Goal: Complete application form: Complete application form

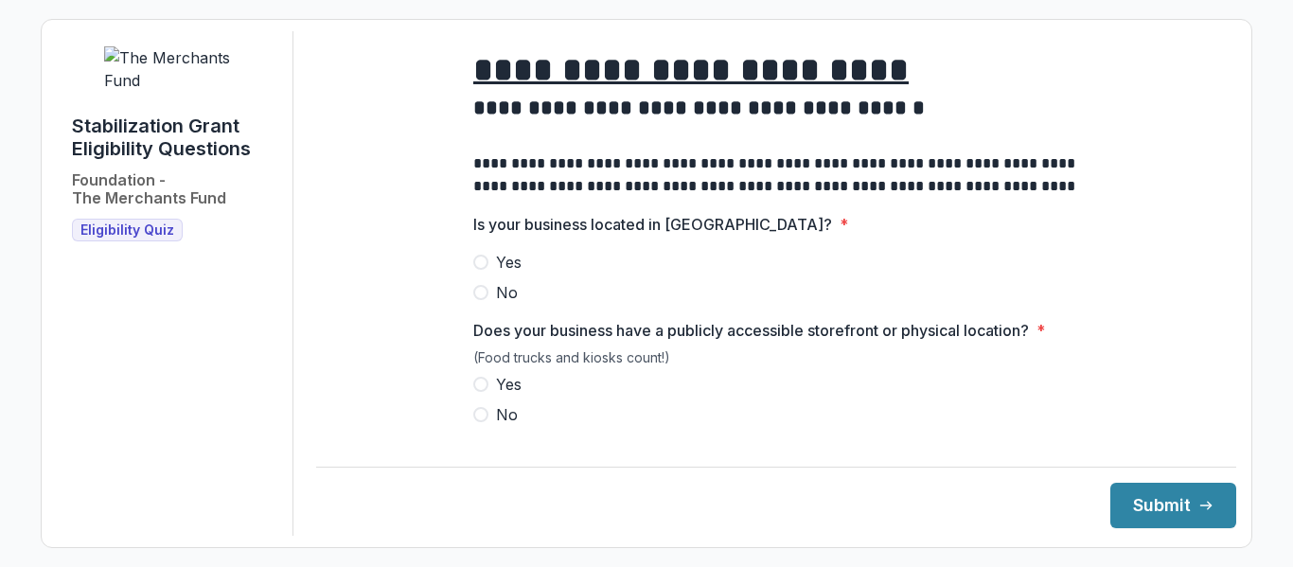
click at [477, 270] on span at bounding box center [480, 262] width 15 height 15
click at [476, 392] on span at bounding box center [480, 384] width 15 height 15
click at [1166, 508] on button "Submit" at bounding box center [1174, 505] width 126 height 45
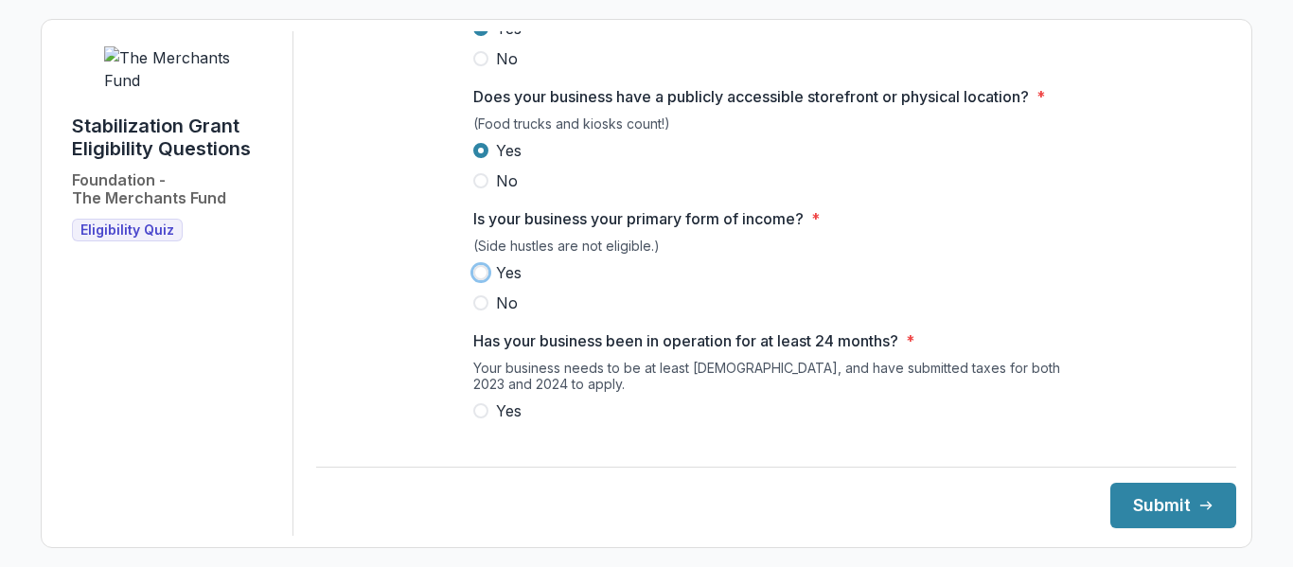
scroll to position [268, 0]
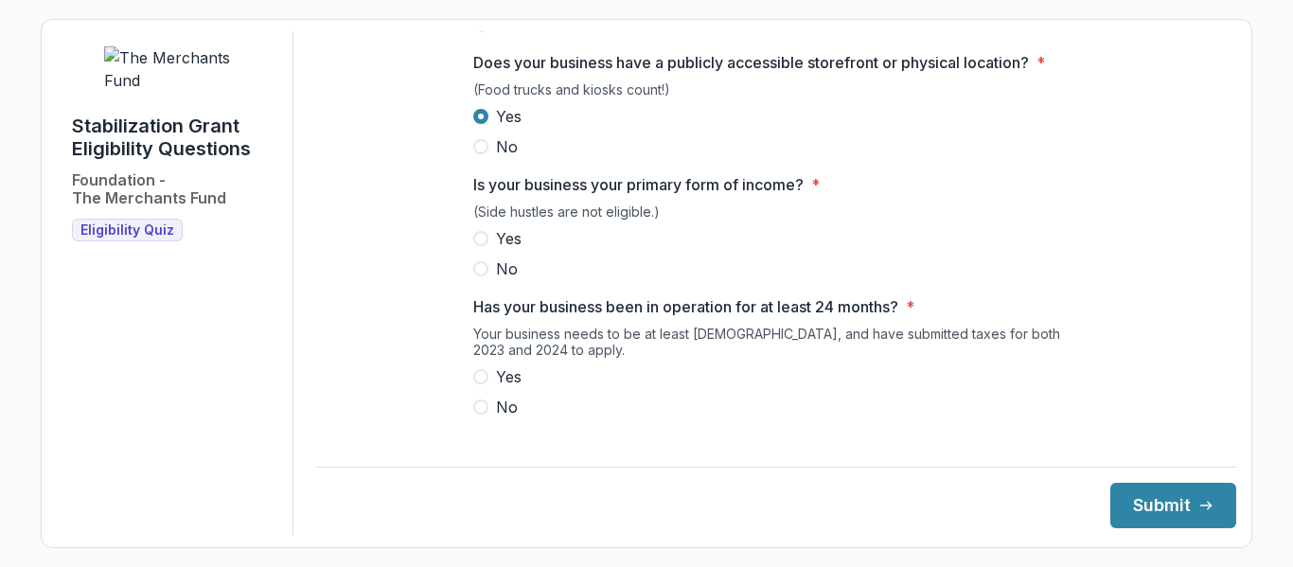
click at [480, 244] on label "Yes" at bounding box center [776, 238] width 606 height 23
click at [479, 384] on span at bounding box center [480, 376] width 15 height 15
click at [1168, 503] on button "Submit" at bounding box center [1174, 505] width 126 height 45
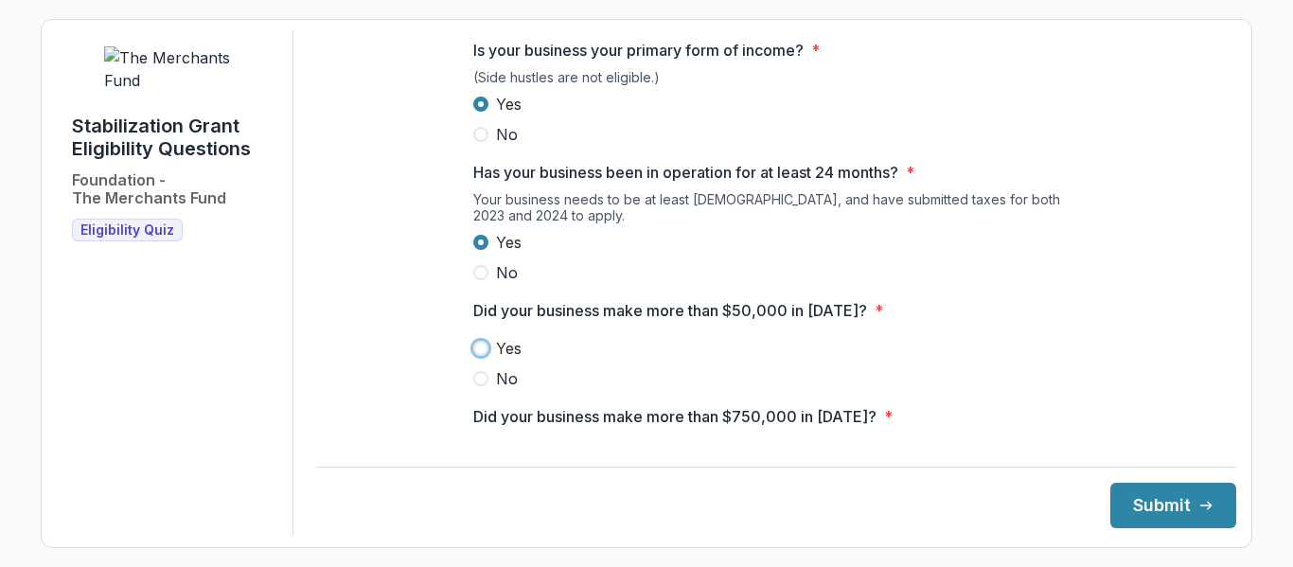
scroll to position [512, 0]
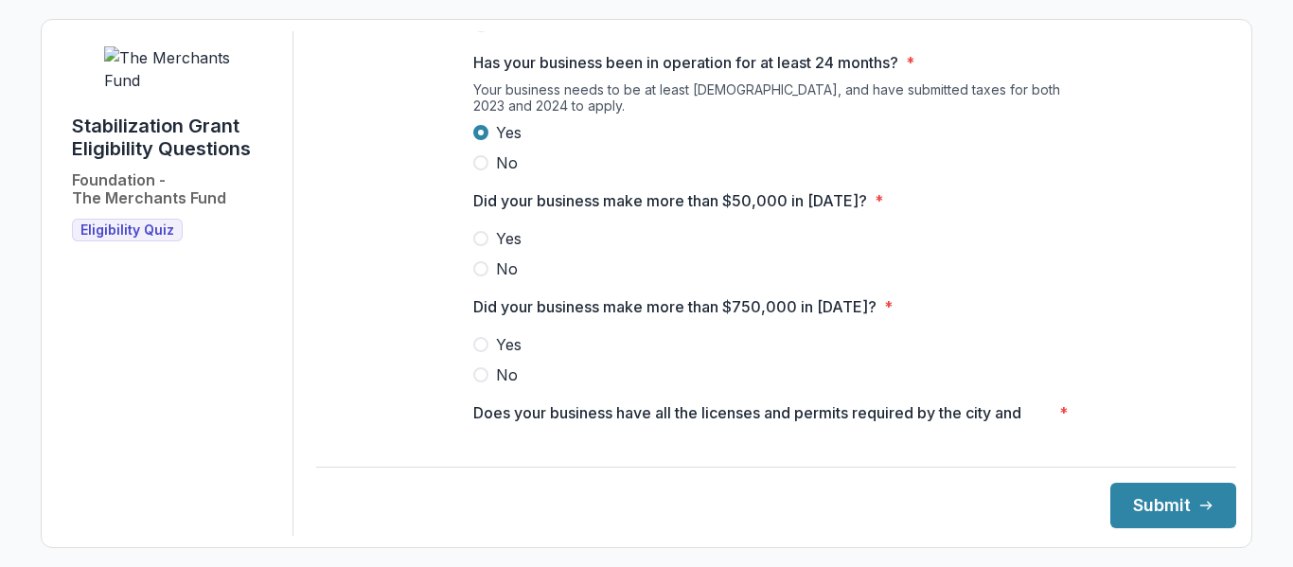
click at [479, 246] on span at bounding box center [480, 238] width 15 height 15
click at [481, 383] on span at bounding box center [480, 374] width 15 height 15
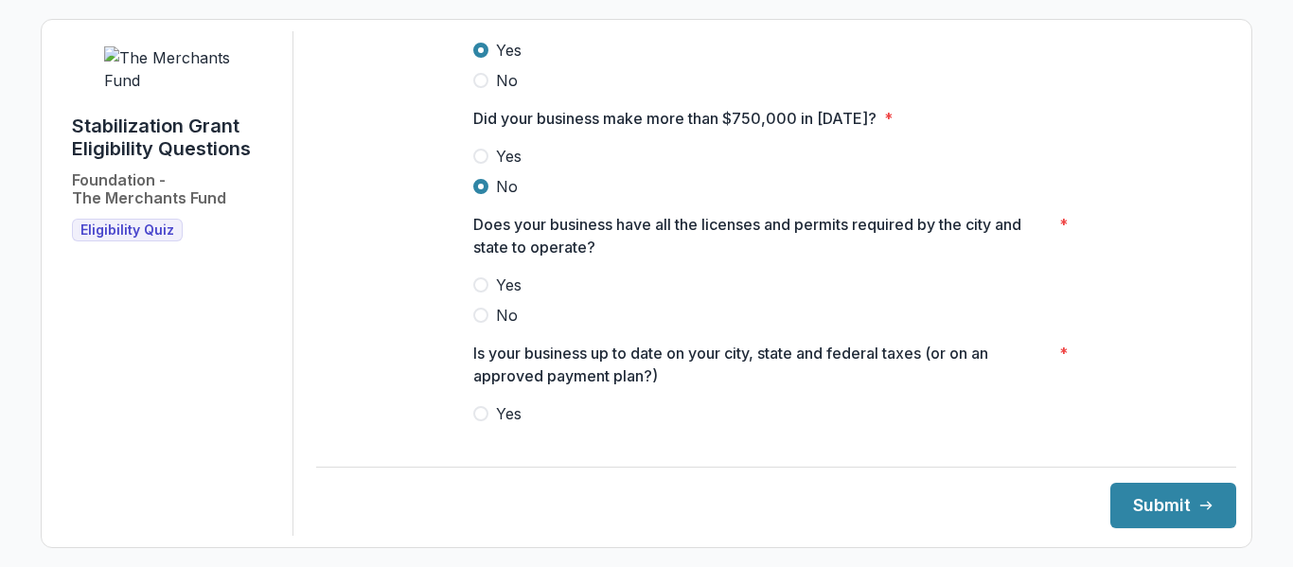
scroll to position [702, 0]
click at [481, 292] on span at bounding box center [480, 283] width 15 height 15
click at [478, 420] on span at bounding box center [480, 412] width 15 height 15
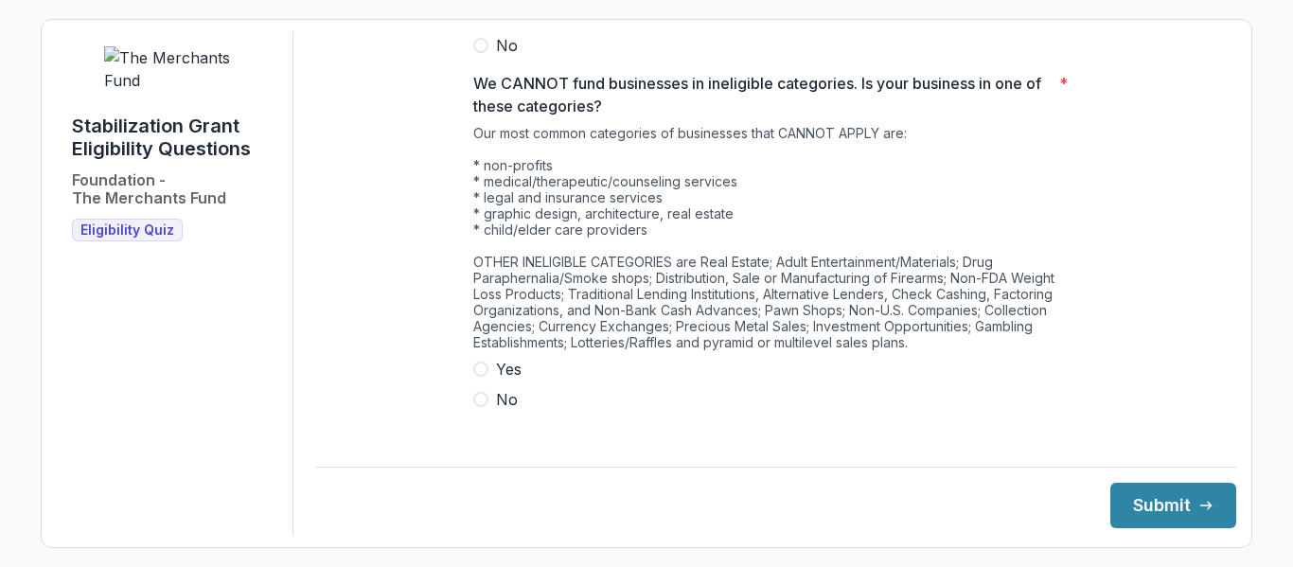
scroll to position [1113, 0]
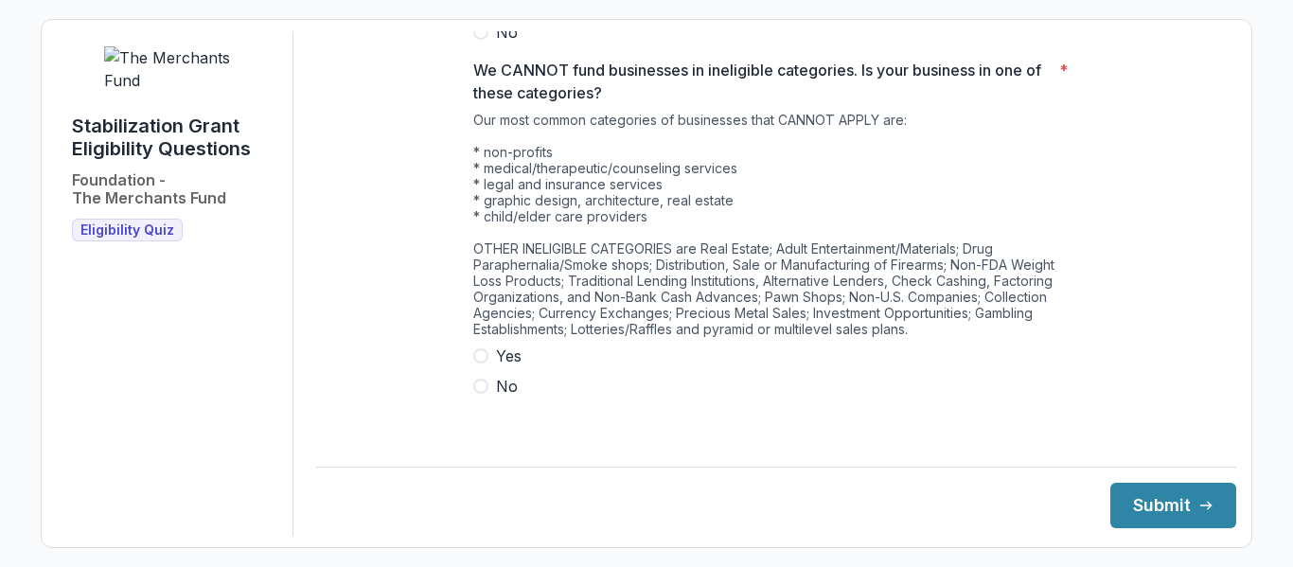
click at [478, 364] on span at bounding box center [480, 355] width 15 height 15
click at [1172, 501] on button "Submit" at bounding box center [1174, 505] width 126 height 45
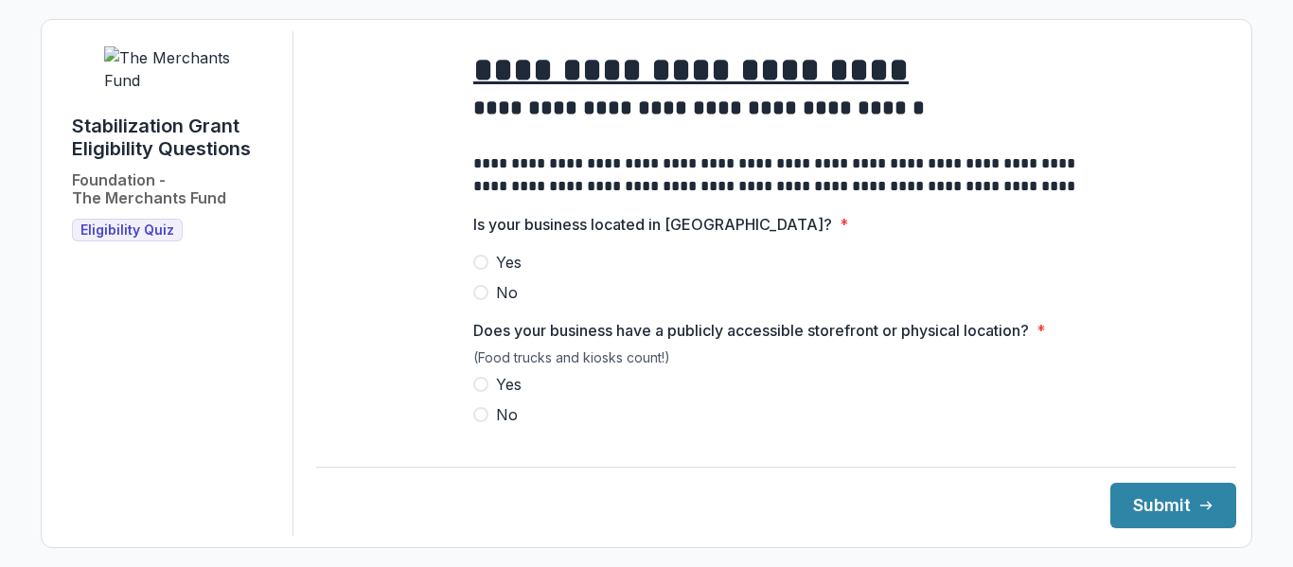
click at [475, 270] on span at bounding box center [480, 262] width 15 height 15
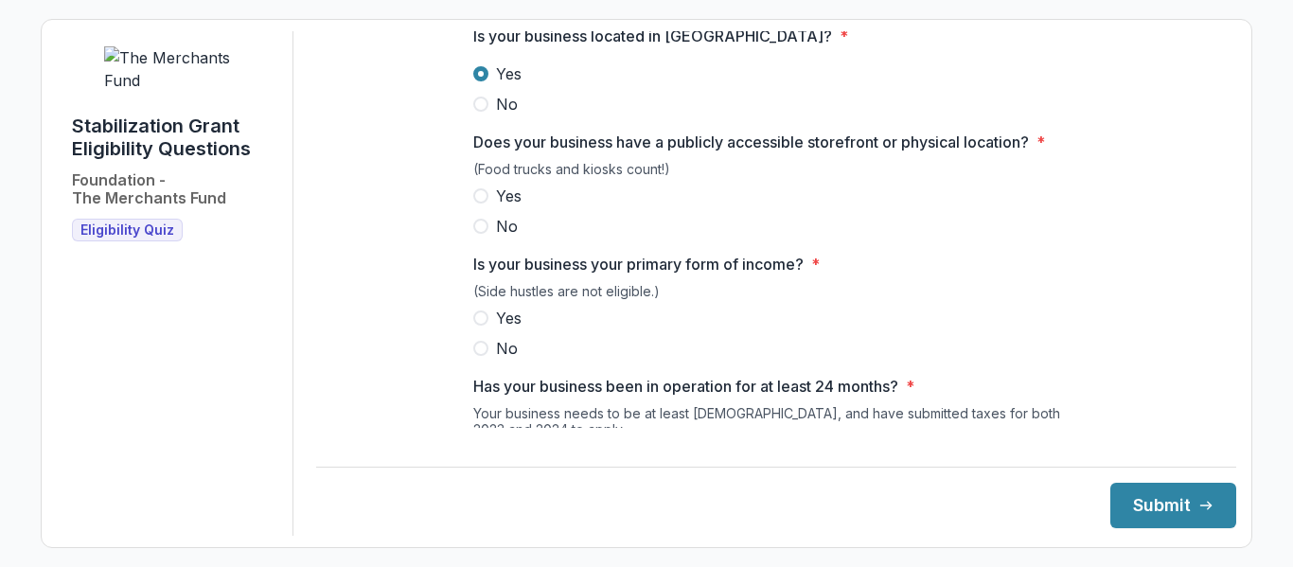
scroll to position [189, 0]
click at [480, 203] on span at bounding box center [480, 194] width 15 height 15
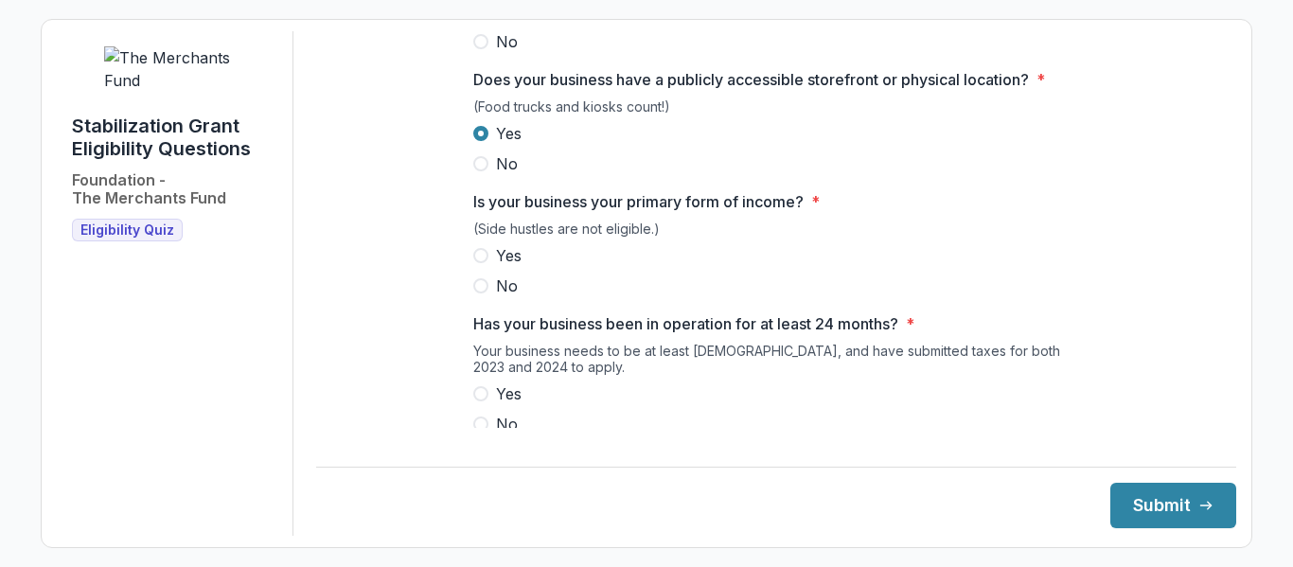
scroll to position [284, 0]
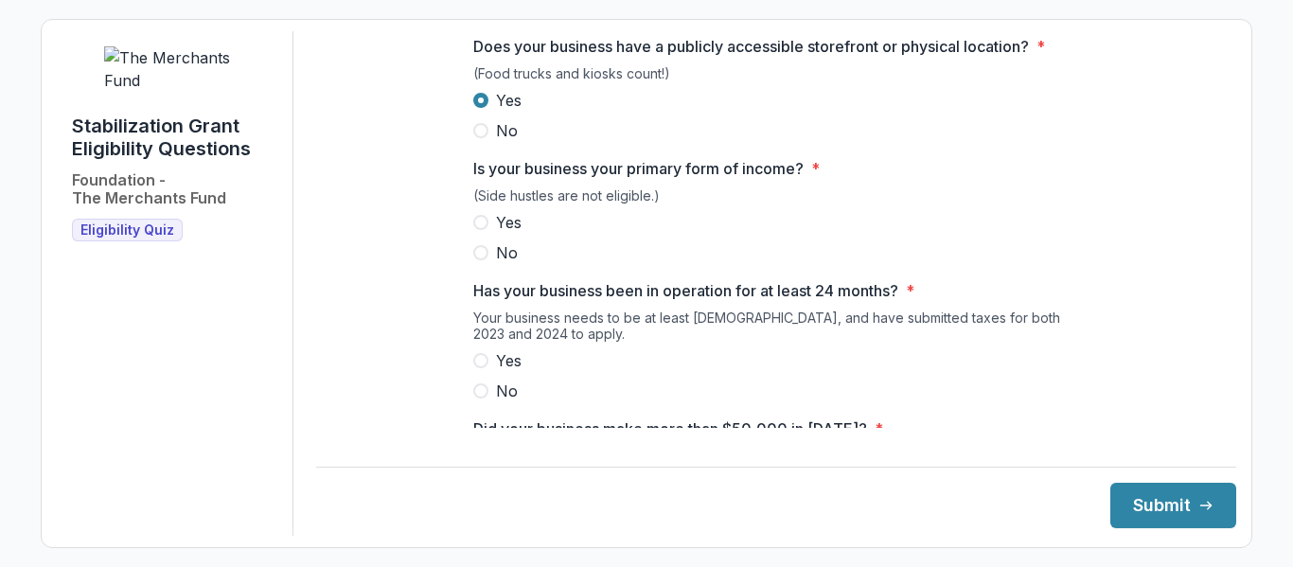
click at [474, 230] on span at bounding box center [480, 222] width 15 height 15
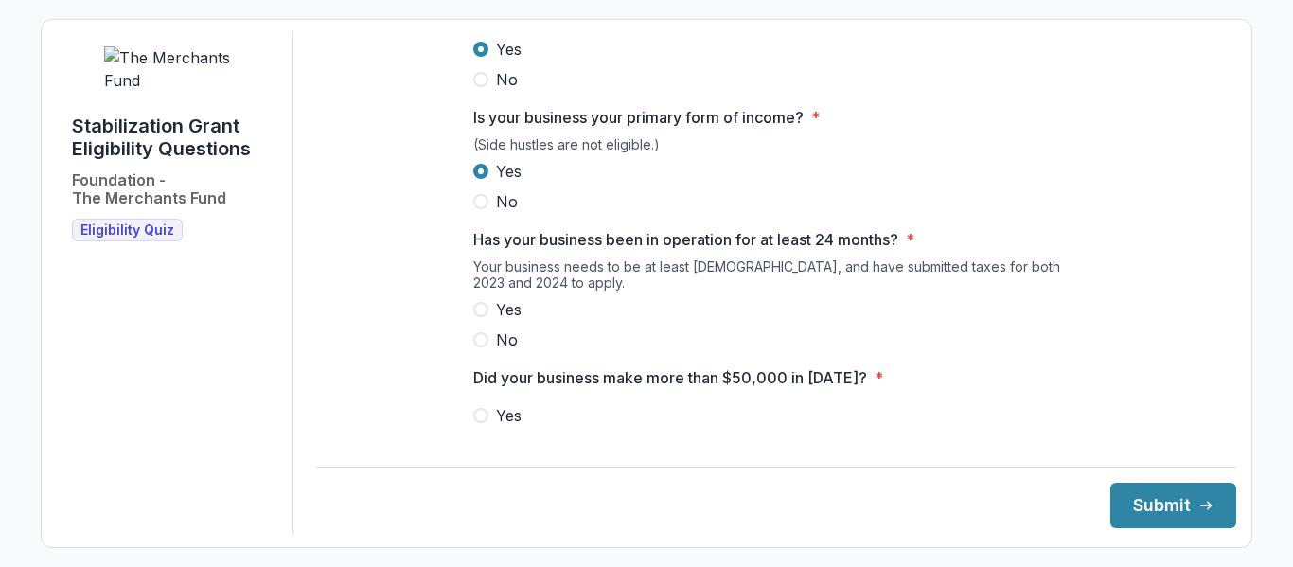
scroll to position [379, 0]
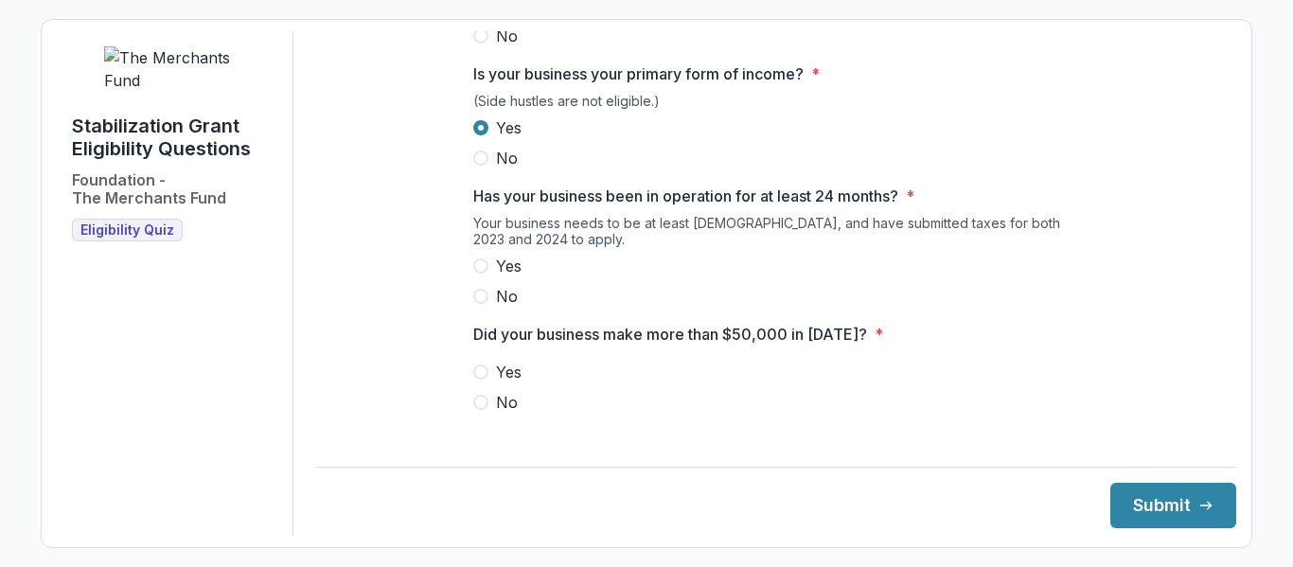
click at [484, 274] on span at bounding box center [480, 265] width 15 height 15
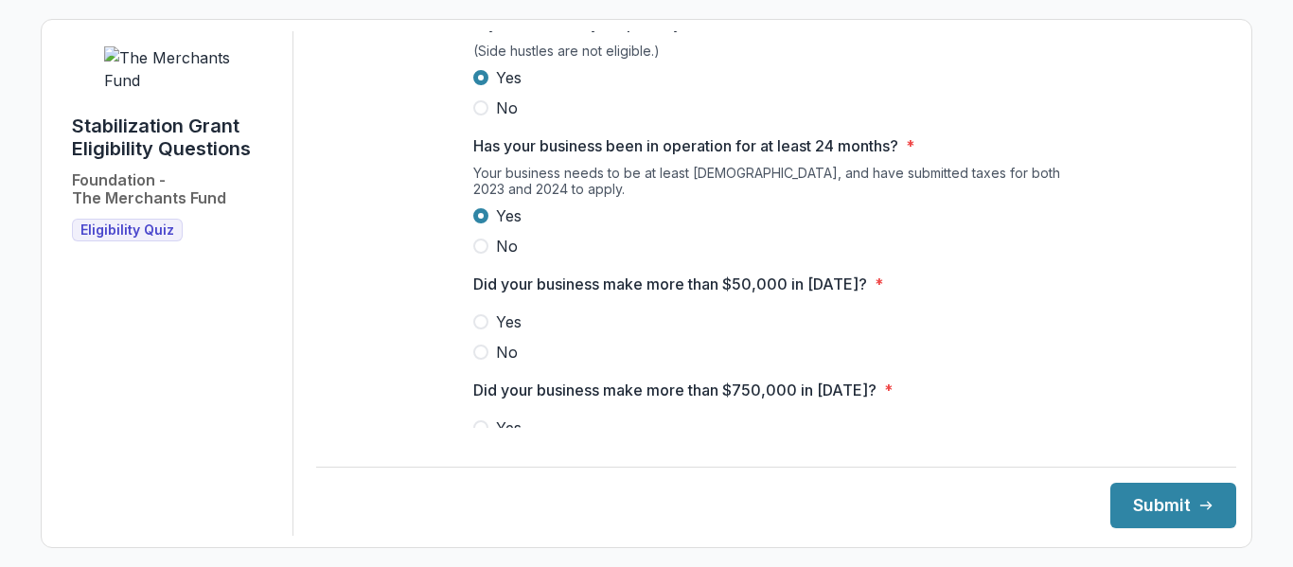
scroll to position [473, 0]
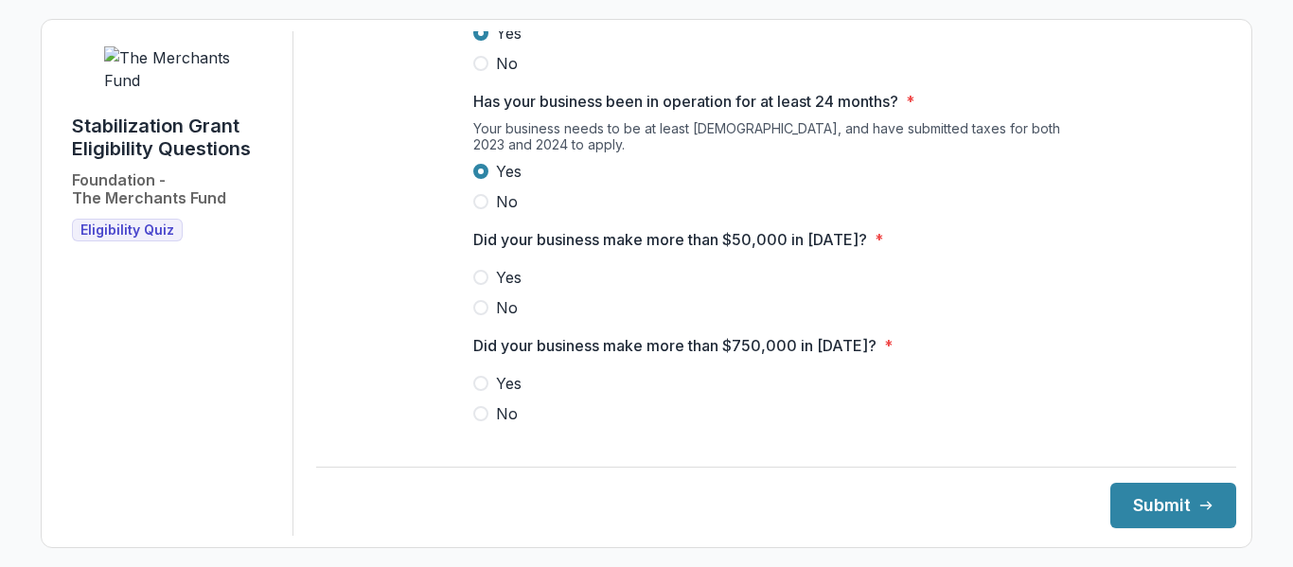
click at [477, 285] on span at bounding box center [480, 277] width 15 height 15
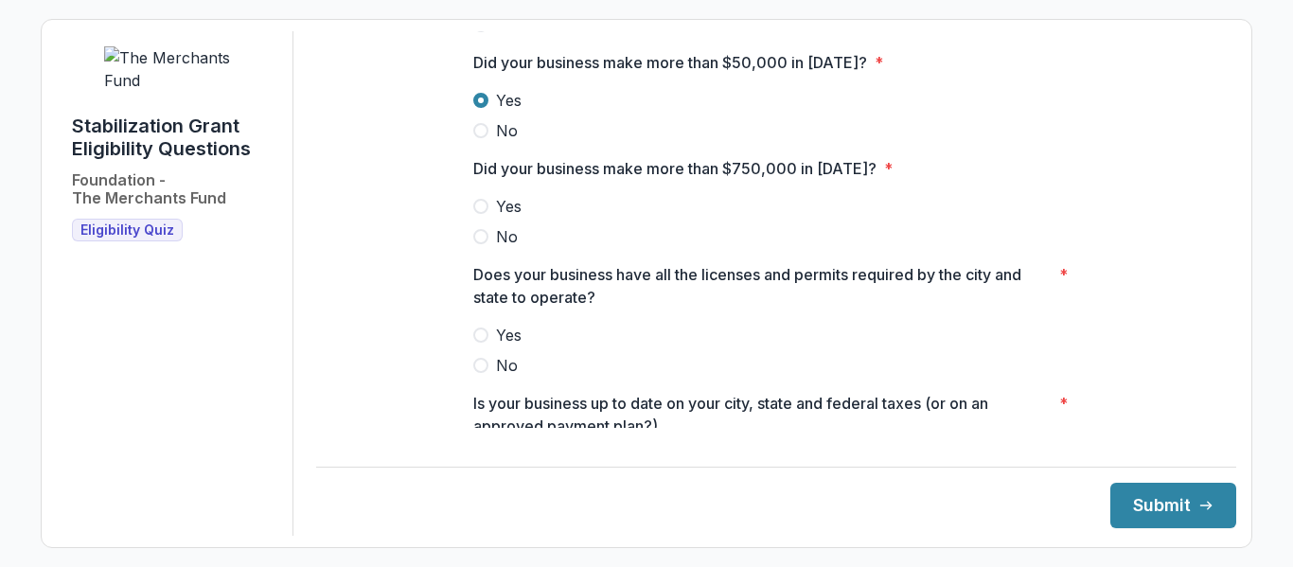
scroll to position [663, 0]
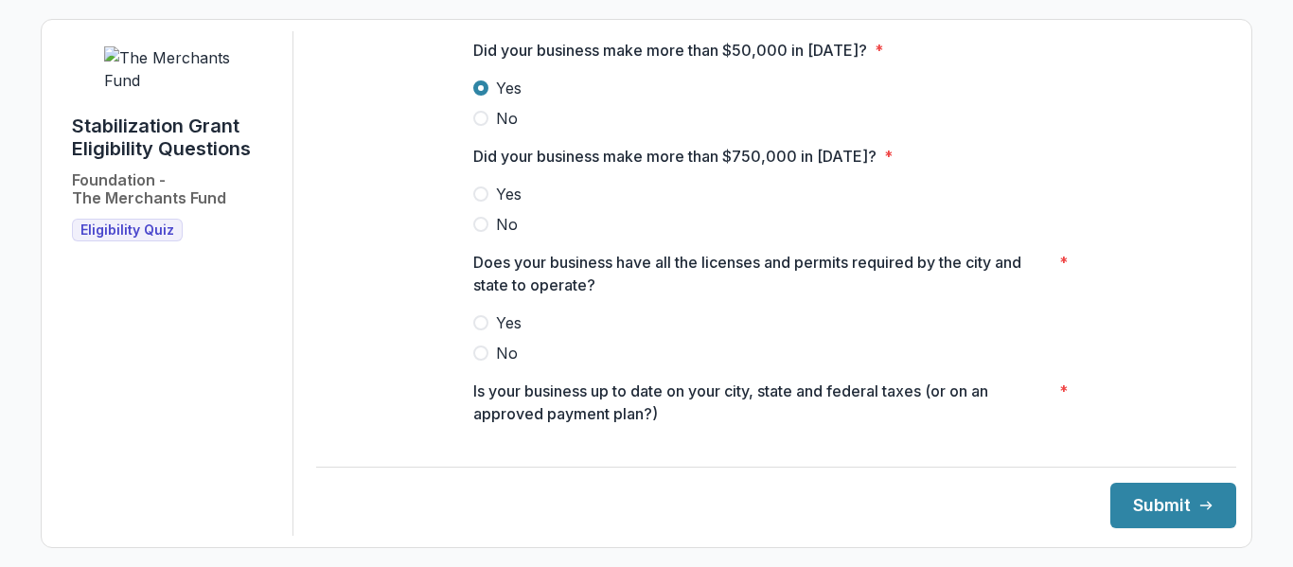
click at [477, 232] on span at bounding box center [480, 224] width 15 height 15
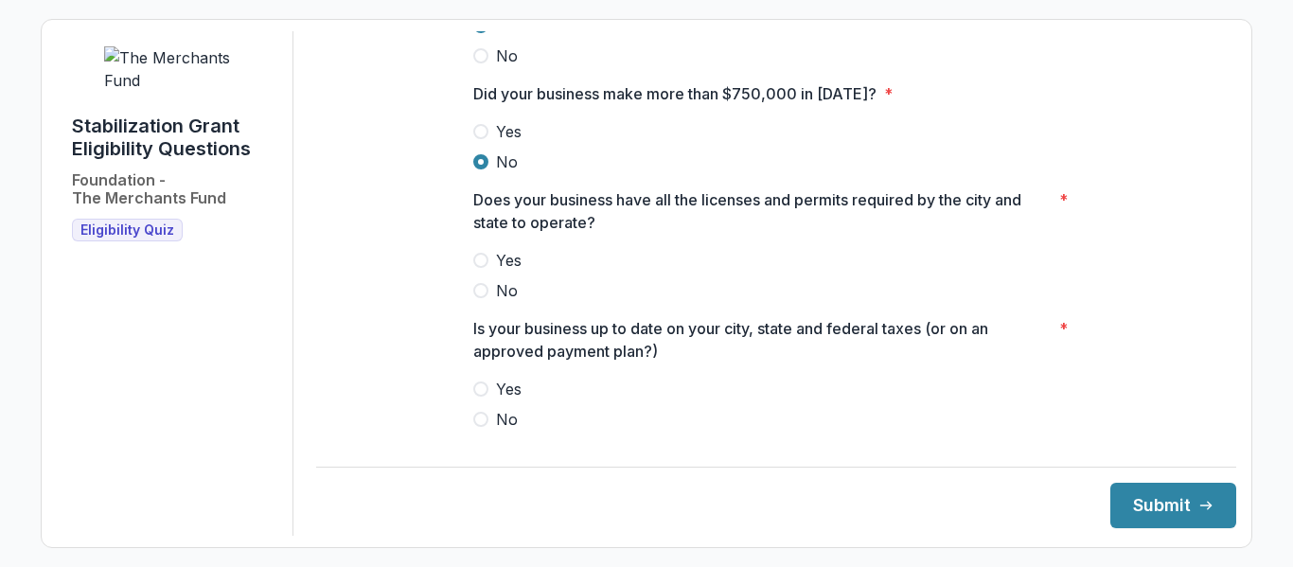
scroll to position [757, 0]
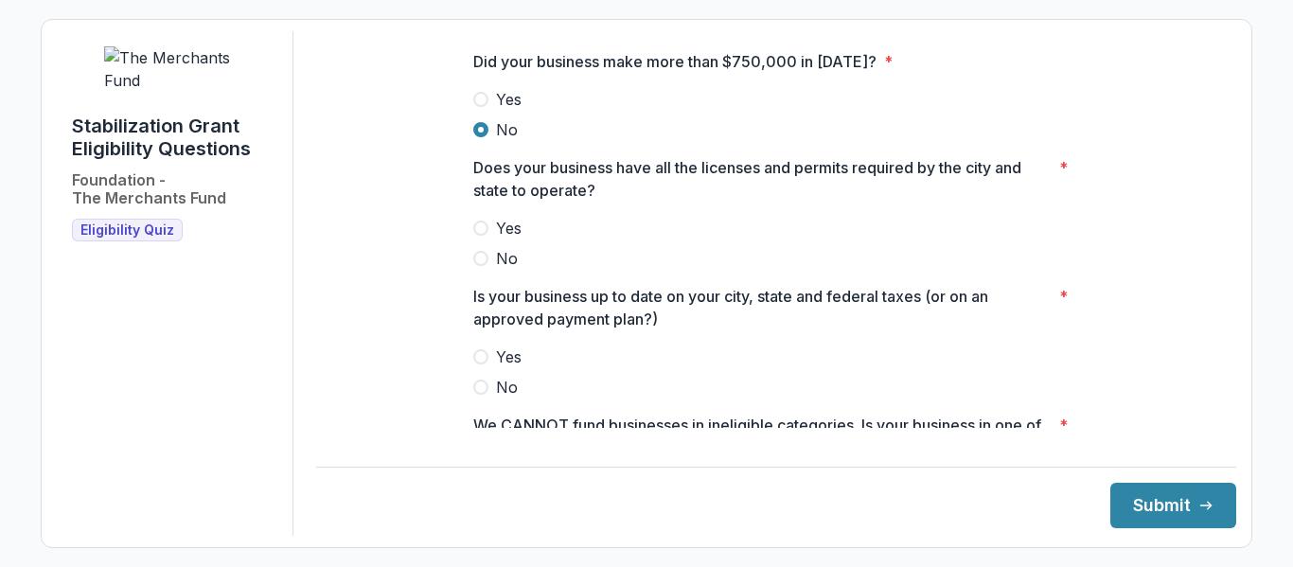
click at [476, 236] on span at bounding box center [480, 228] width 15 height 15
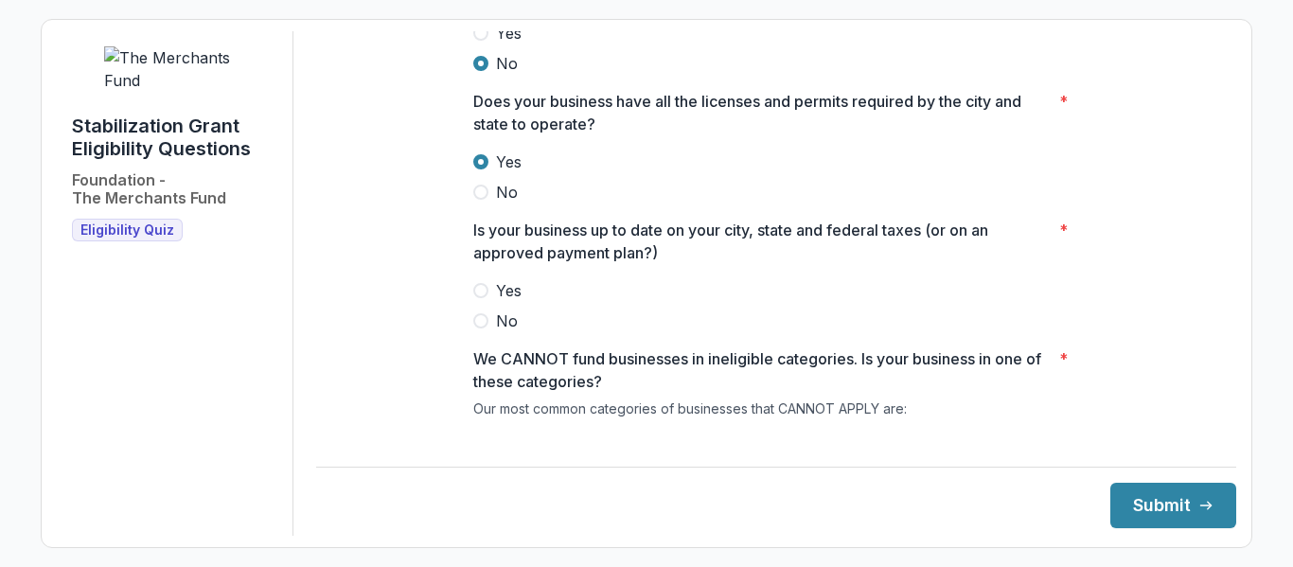
scroll to position [852, 0]
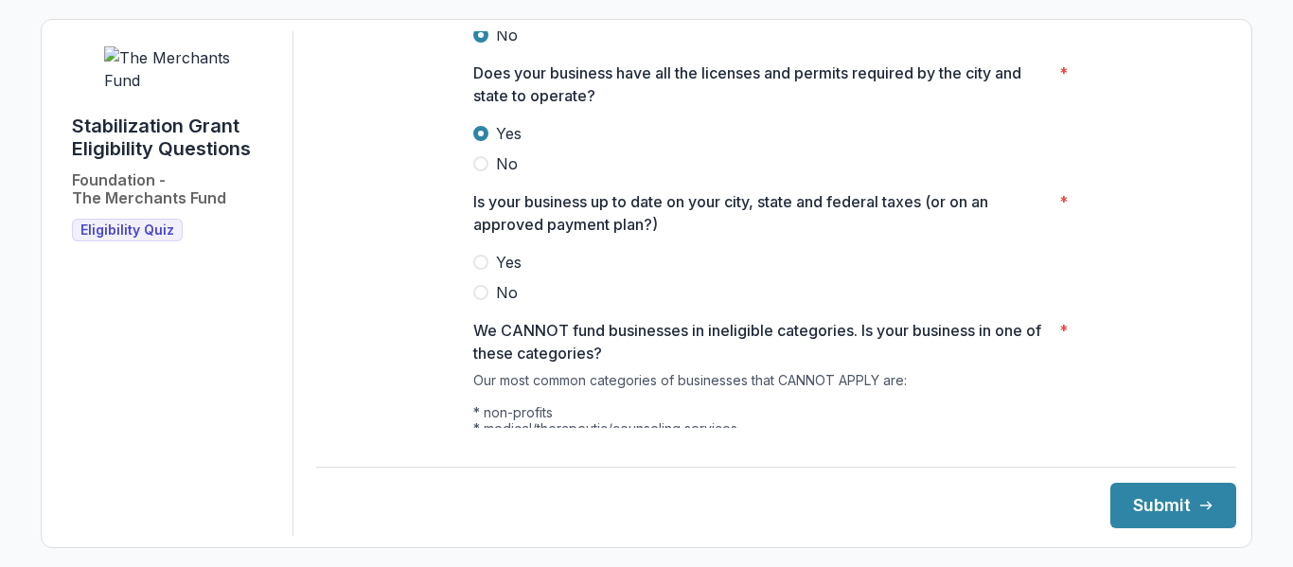
click at [477, 270] on span at bounding box center [480, 262] width 15 height 15
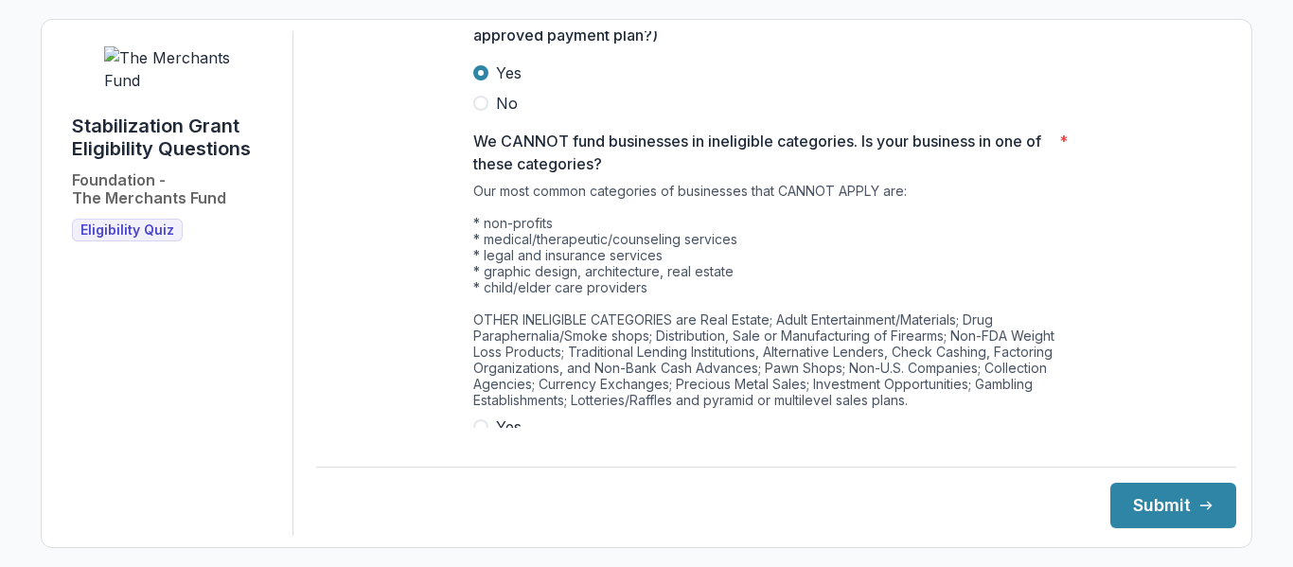
scroll to position [1113, 0]
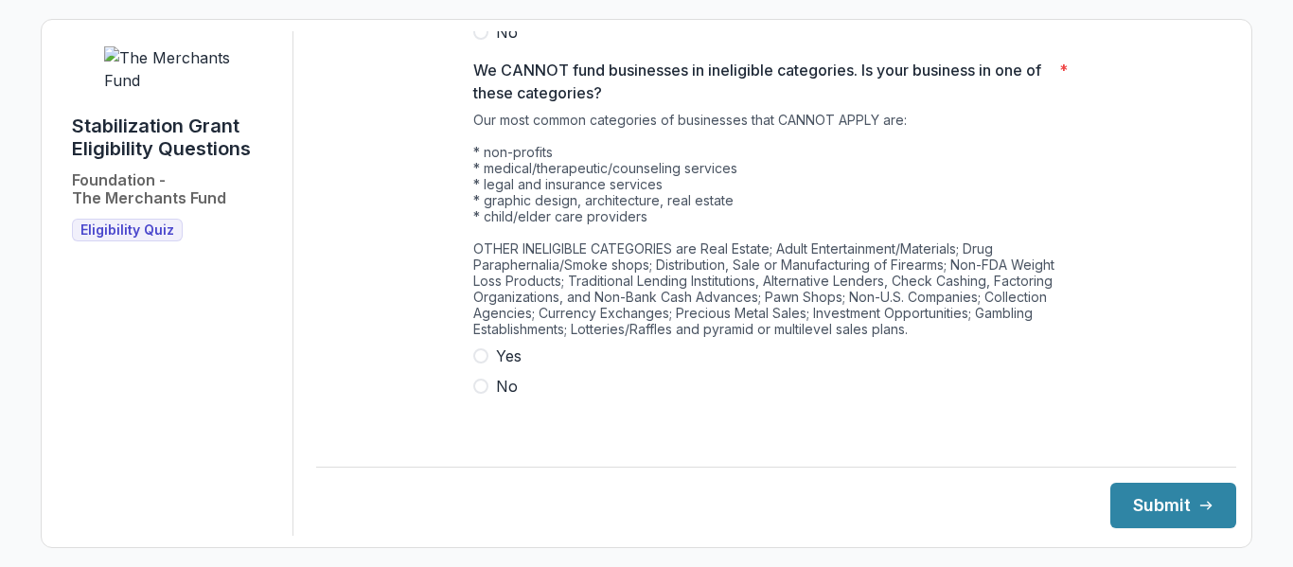
click at [485, 364] on span at bounding box center [480, 355] width 15 height 15
click at [1149, 518] on button "Submit" at bounding box center [1174, 505] width 126 height 45
